Goal: Transaction & Acquisition: Purchase product/service

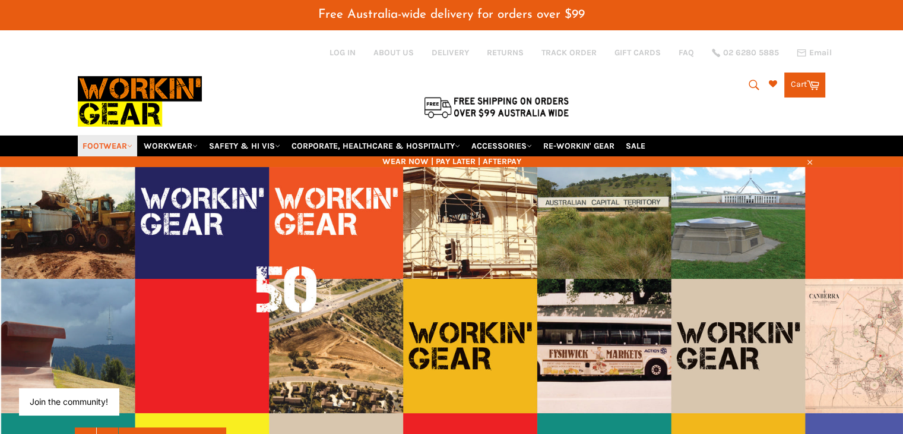
click at [128, 135] on link "FOOTWEAR" at bounding box center [107, 145] width 59 height 21
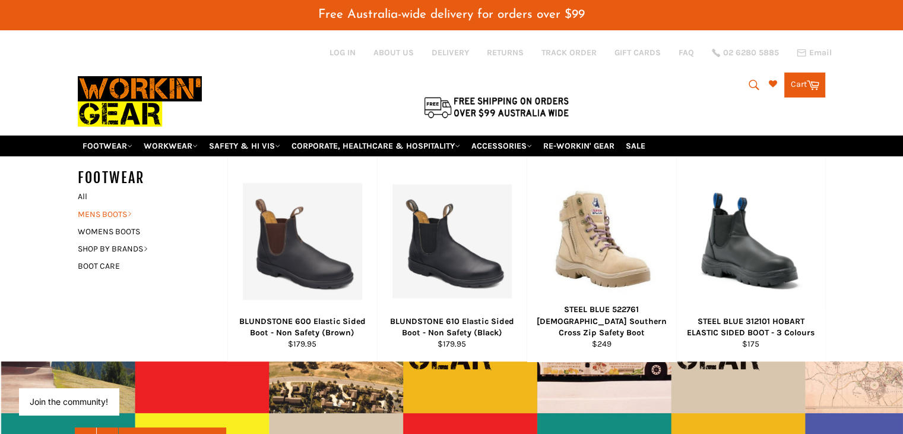
click at [95, 206] on link "MENS BOOTS" at bounding box center [144, 214] width 144 height 17
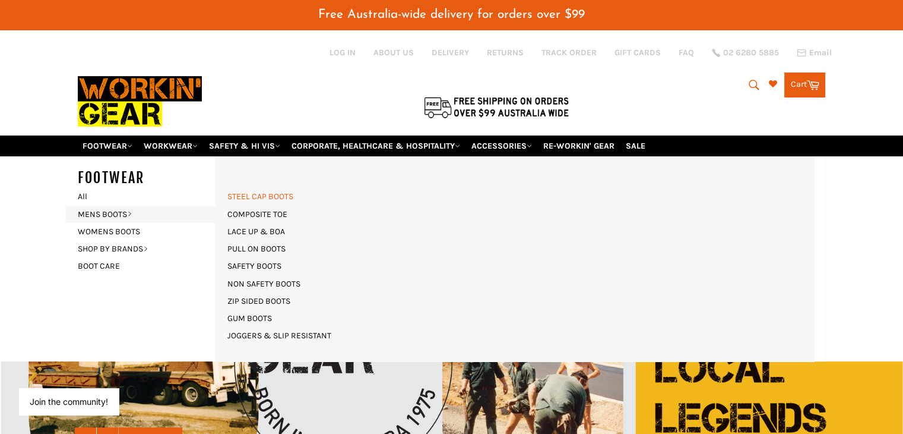
click at [247, 188] on link "STEEL CAP BOOTS" at bounding box center [261, 196] width 78 height 17
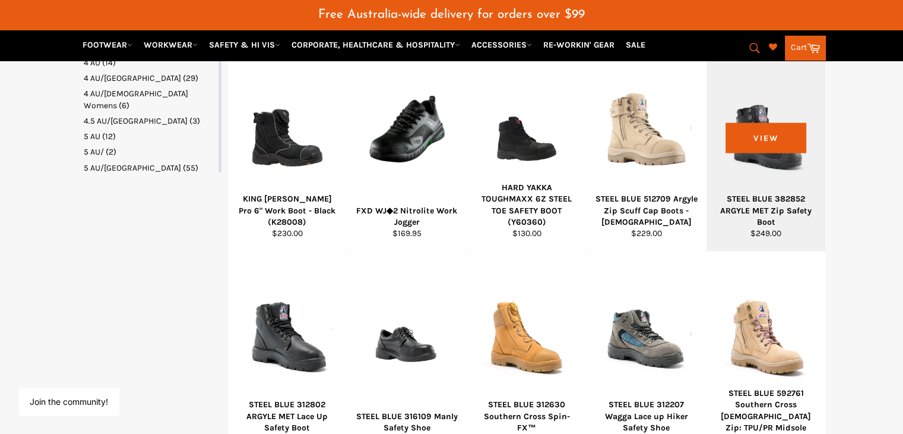
scroll to position [713, 0]
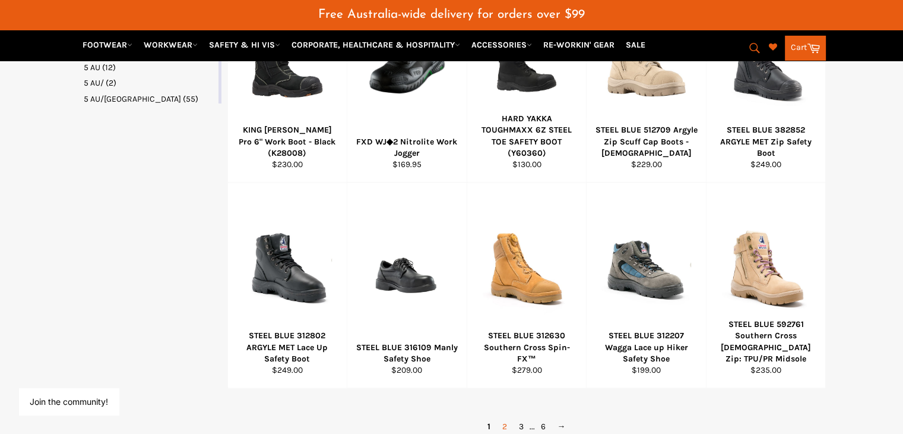
click at [508, 418] on link "2" at bounding box center [505, 426] width 17 height 17
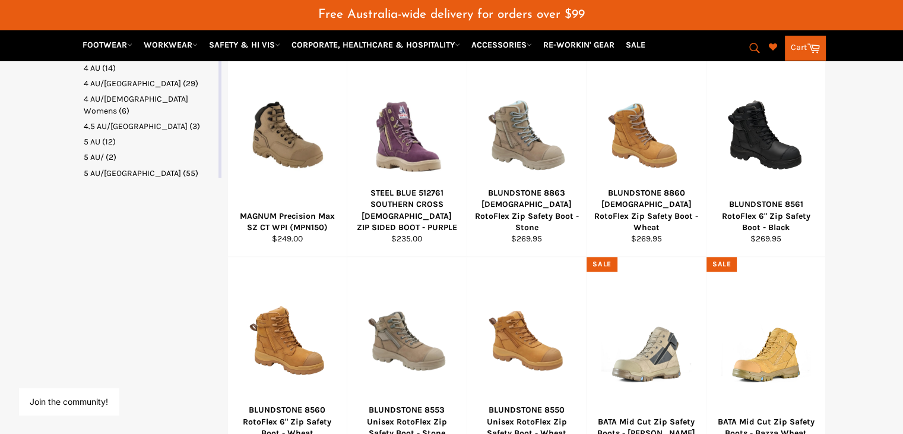
scroll to position [709, 0]
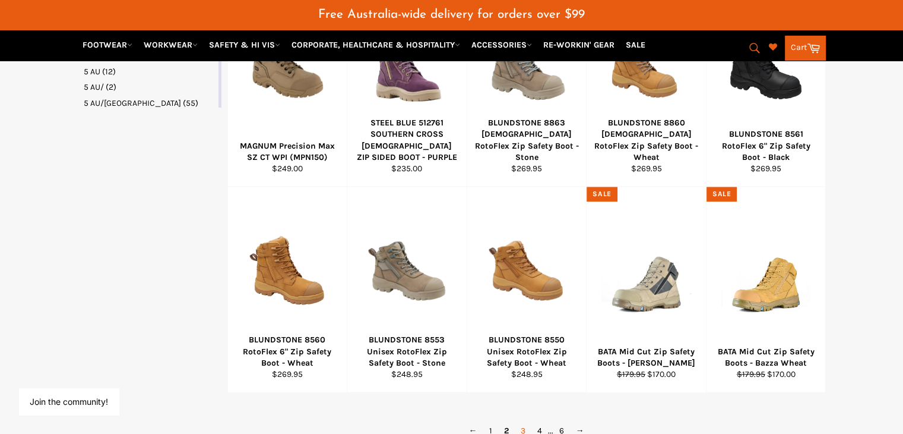
click at [521, 422] on link "3" at bounding box center [523, 430] width 17 height 17
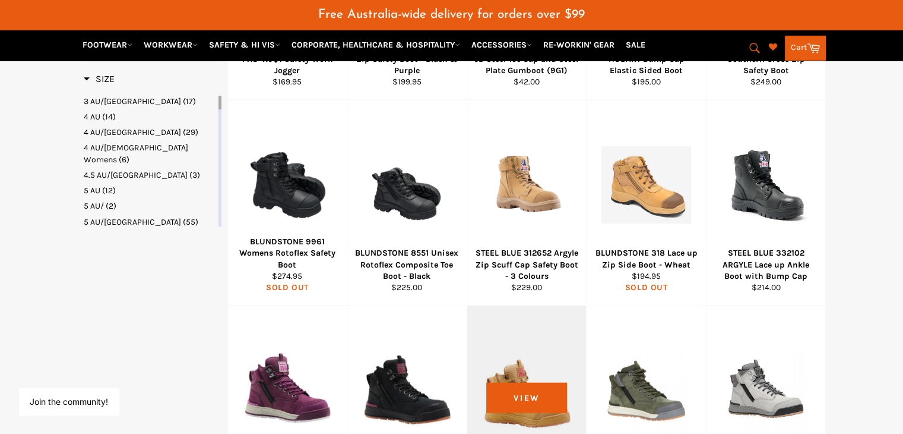
scroll to position [709, 0]
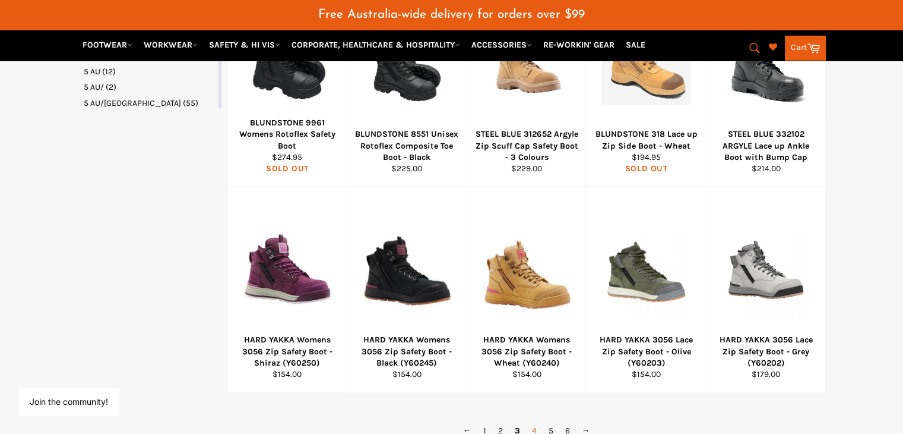
click at [535, 422] on link "4" at bounding box center [534, 430] width 17 height 17
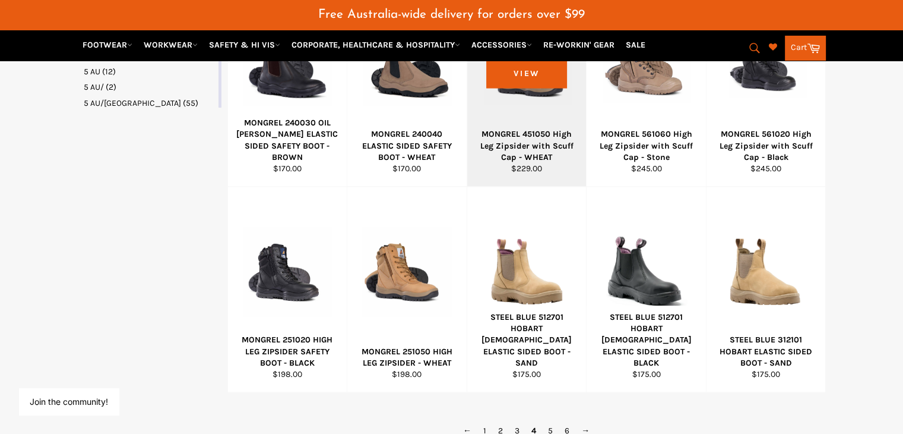
scroll to position [768, 0]
